Goal: Find specific page/section: Find specific page/section

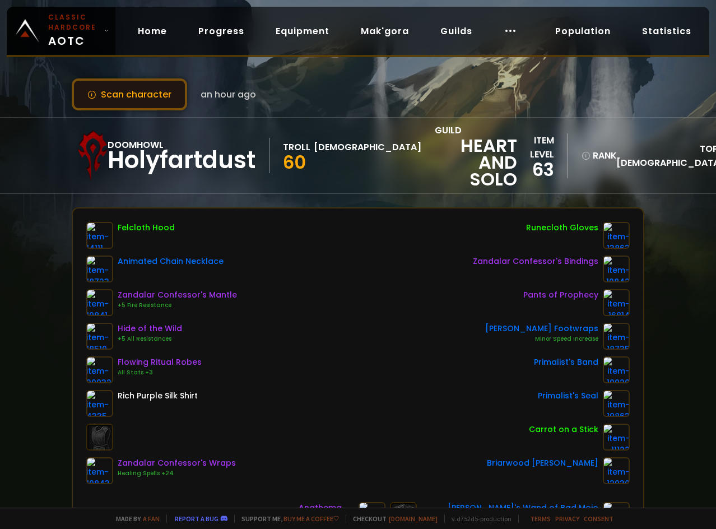
click at [103, 89] on button "Scan character" at bounding box center [129, 94] width 115 height 32
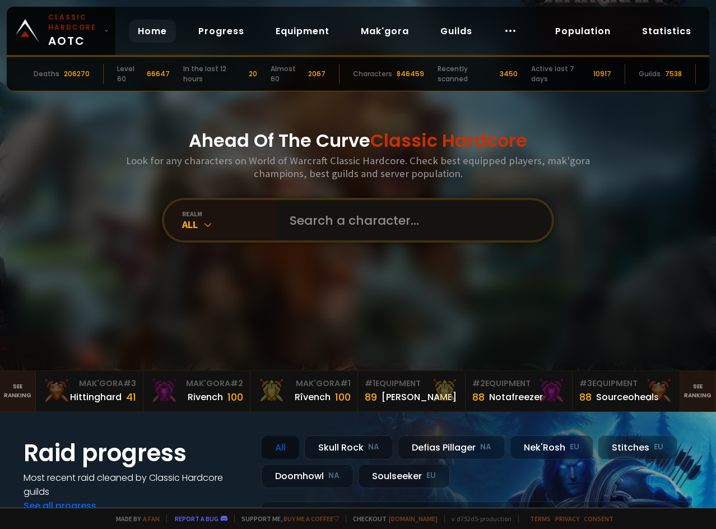
click at [285, 230] on input "text" at bounding box center [411, 220] width 256 height 40
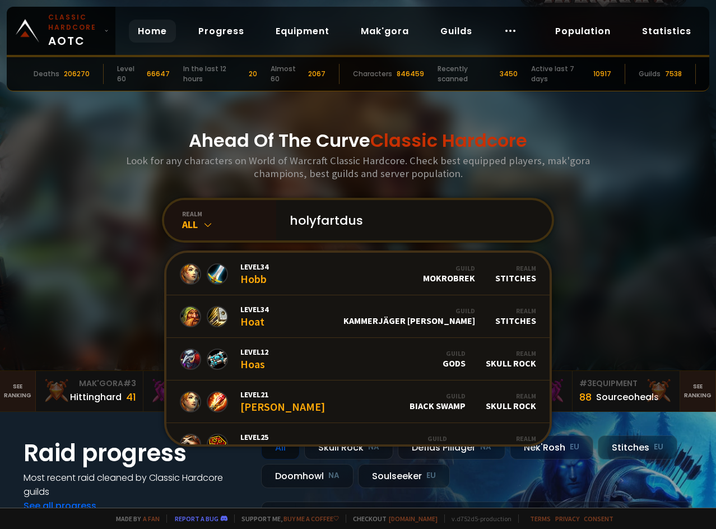
type input "holyfartdust"
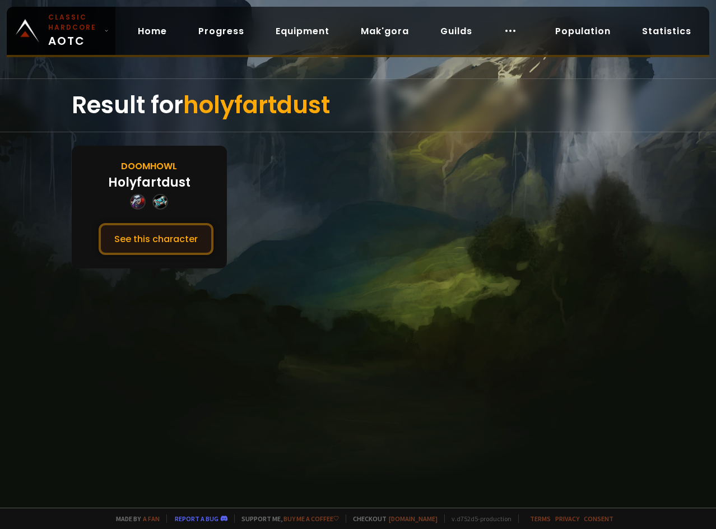
click at [159, 234] on button "See this character" at bounding box center [156, 239] width 115 height 32
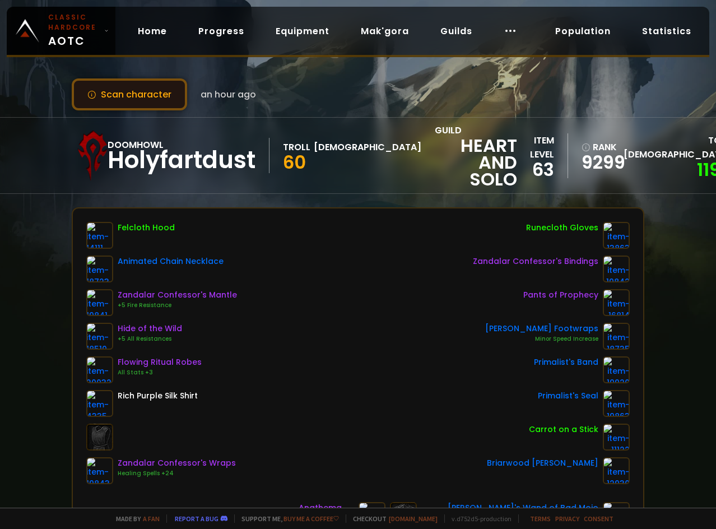
click at [165, 96] on button "Scan character" at bounding box center [129, 94] width 115 height 32
click at [136, 101] on button "Scan character" at bounding box center [129, 94] width 115 height 32
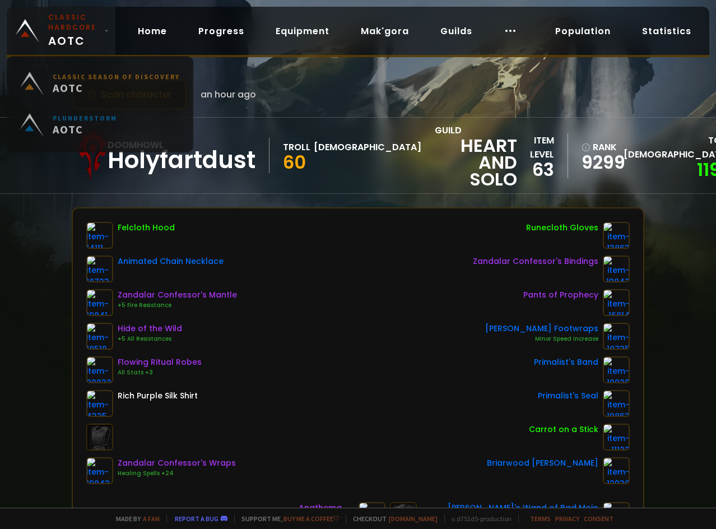
click at [101, 21] on link "Classic Hardcore AOTC" at bounding box center [61, 31] width 109 height 48
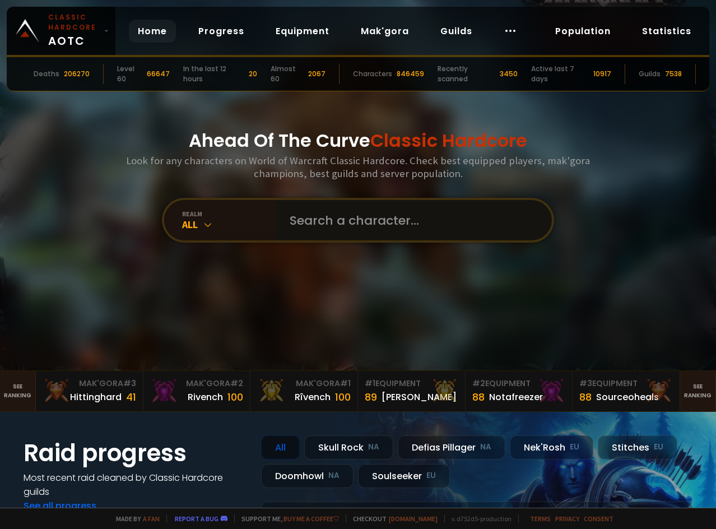
click at [367, 231] on input "text" at bounding box center [411, 220] width 256 height 40
type input "HOLYFARTDUST"
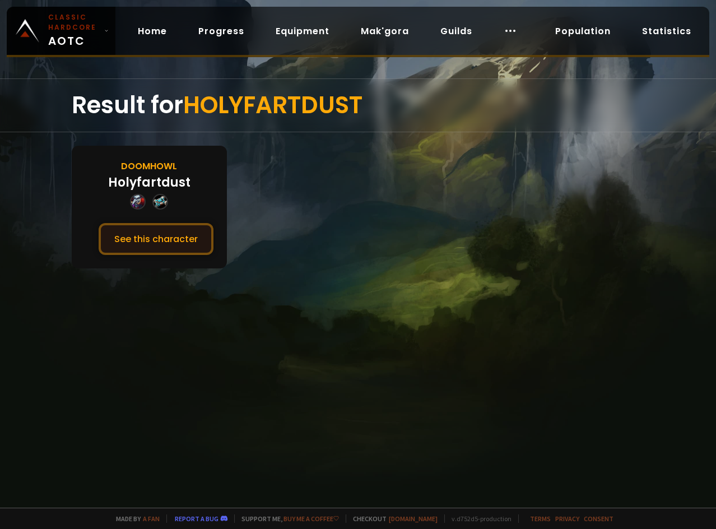
click at [151, 233] on button "See this character" at bounding box center [156, 239] width 115 height 32
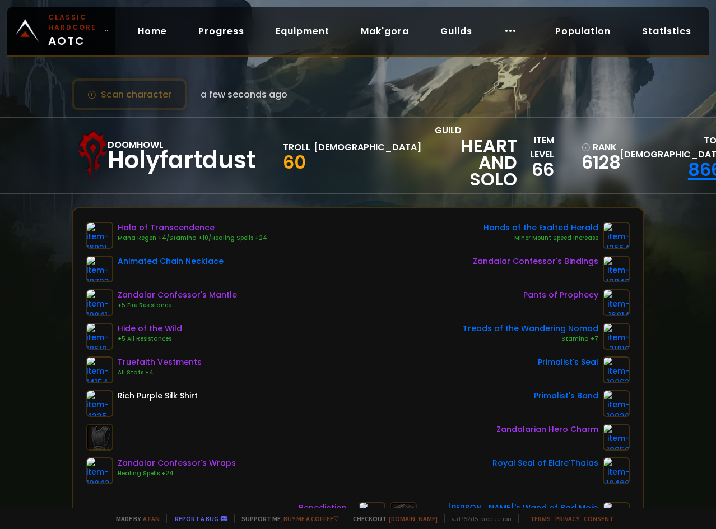
click at [688, 168] on link "866" at bounding box center [705, 169] width 34 height 25
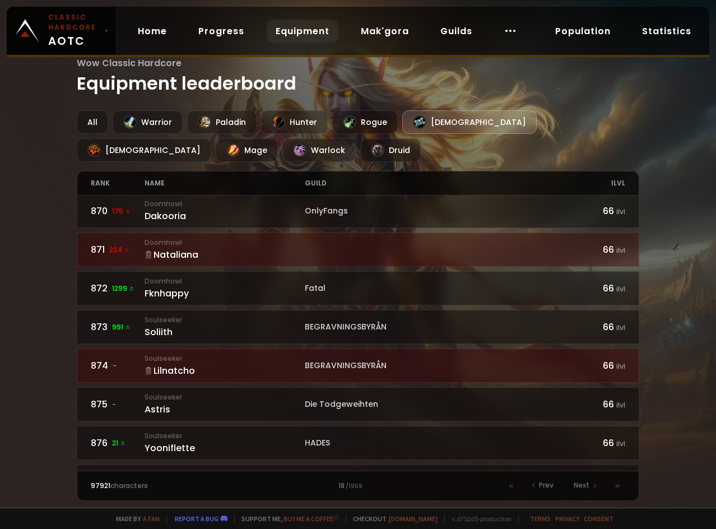
scroll to position [745, 0]
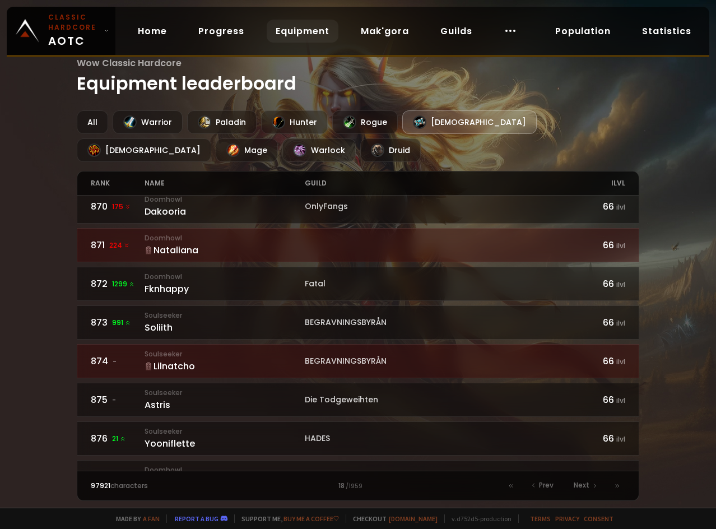
click at [374, 485] on div at bounding box center [373, 485] width 11 height 11
click at [147, 482] on div "97921 characters" at bounding box center [157, 486] width 133 height 10
click at [97, 483] on span "97921" at bounding box center [101, 486] width 20 height 10
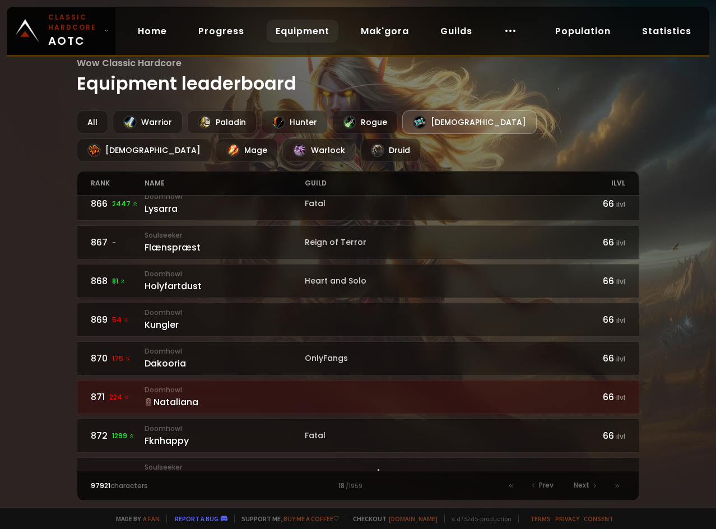
scroll to position [577, 0]
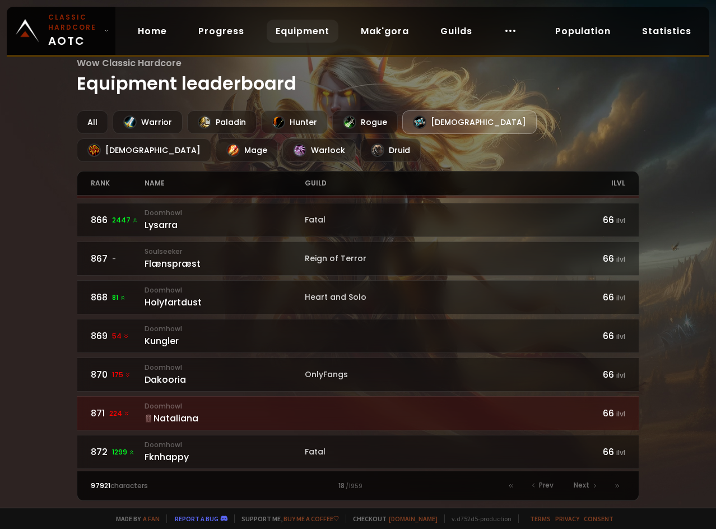
click at [162, 76] on h1 "Wow Classic Hardcore Equipment leaderboard" at bounding box center [358, 76] width 562 height 41
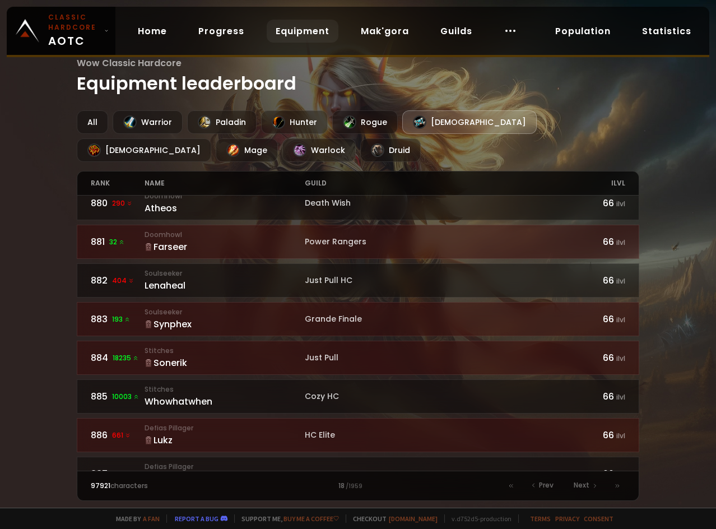
scroll to position [1250, 0]
